Goal: Navigation & Orientation: Understand site structure

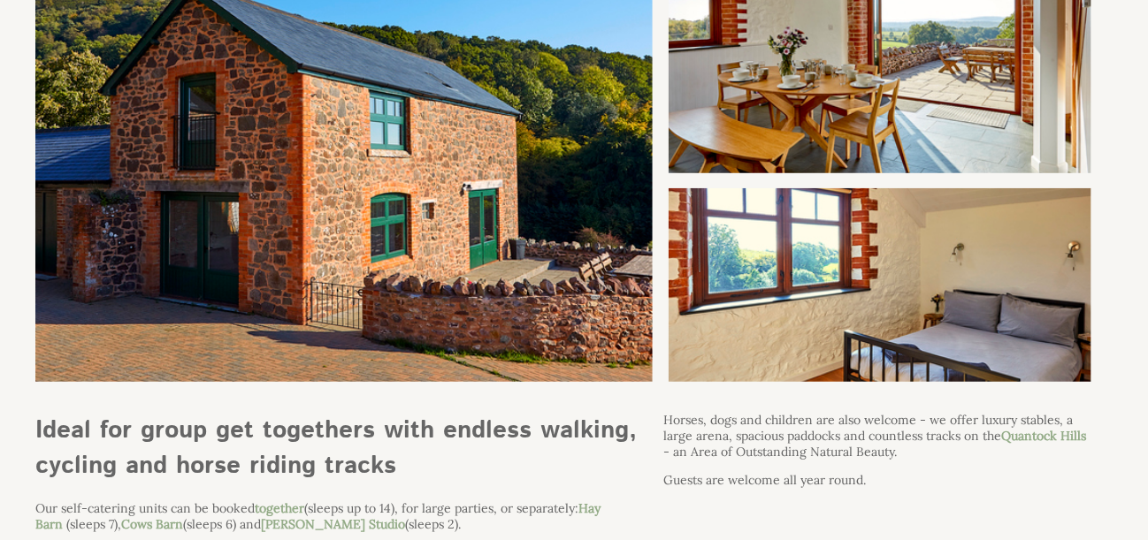
scroll to position [531, 0]
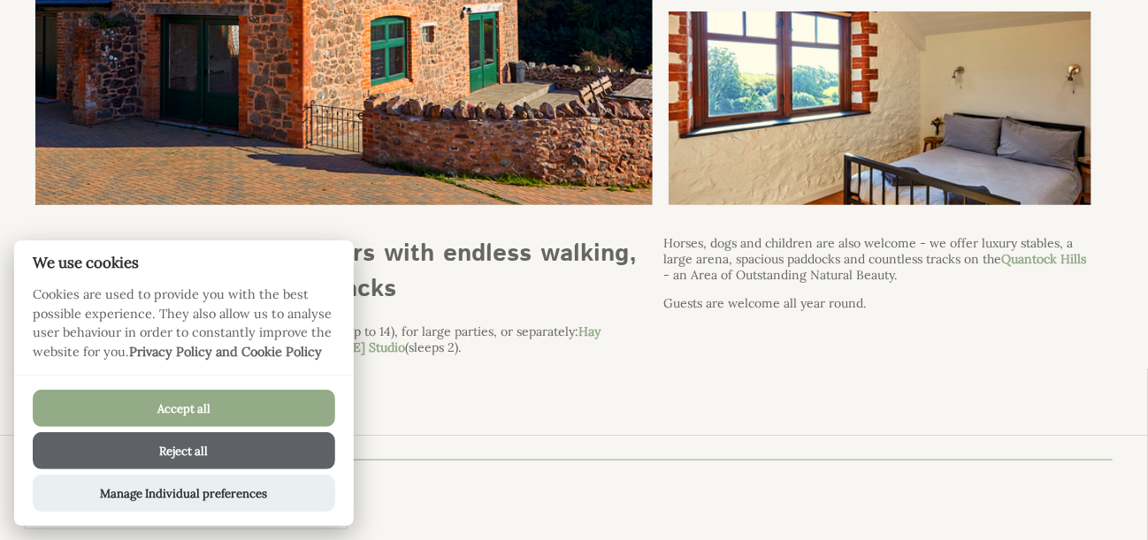
drag, startPoint x: 185, startPoint y: 453, endPoint x: 390, endPoint y: 462, distance: 205.3
click at [187, 453] on button "Reject all" at bounding box center [184, 450] width 302 height 37
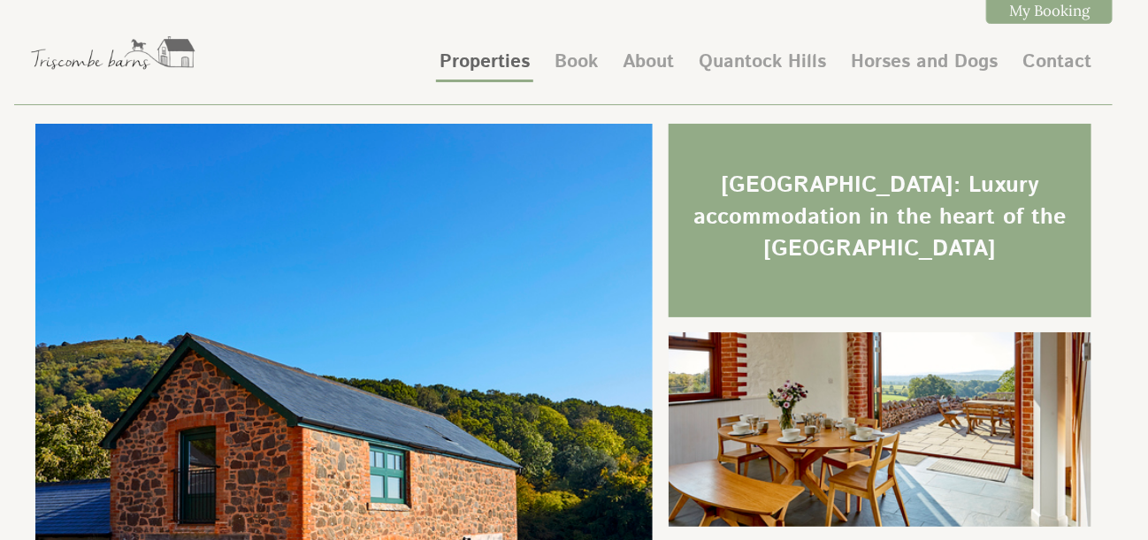
click at [489, 62] on link "Properties" at bounding box center [484, 62] width 90 height 27
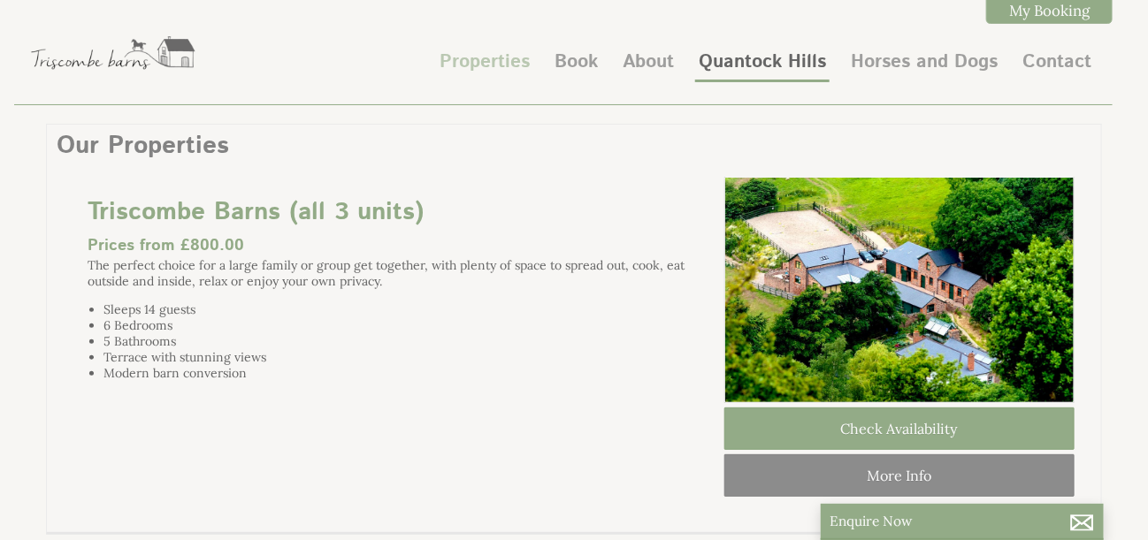
click at [806, 58] on link "Quantock Hills" at bounding box center [762, 62] width 127 height 27
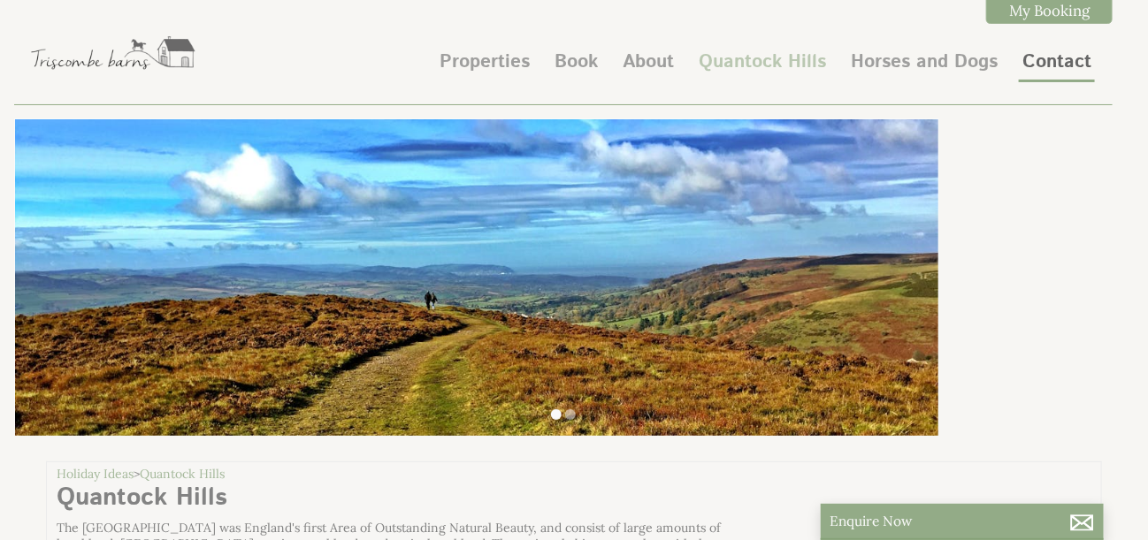
click at [1053, 60] on link "Contact" at bounding box center [1056, 62] width 69 height 27
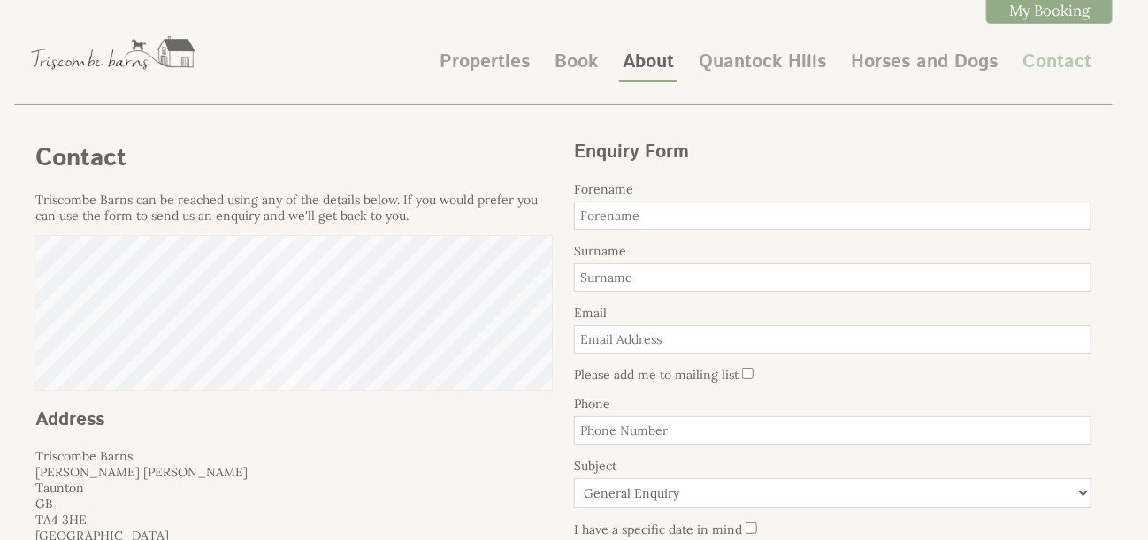
click at [633, 66] on link "About" at bounding box center [648, 62] width 51 height 27
